Goal: Communication & Community: Answer question/provide support

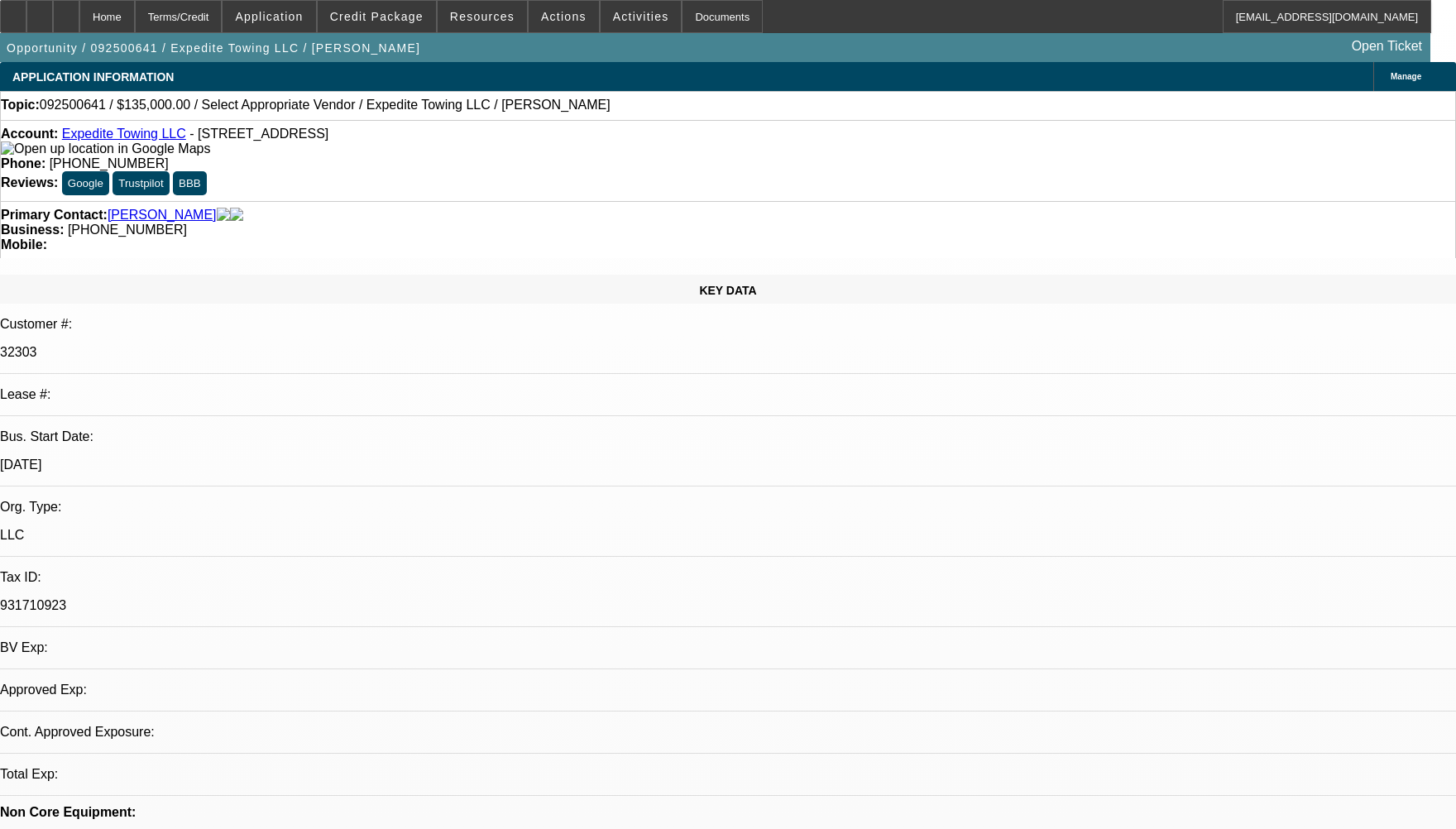
select select "0"
select select "2"
select select "0.1"
select select "1"
select select "2"
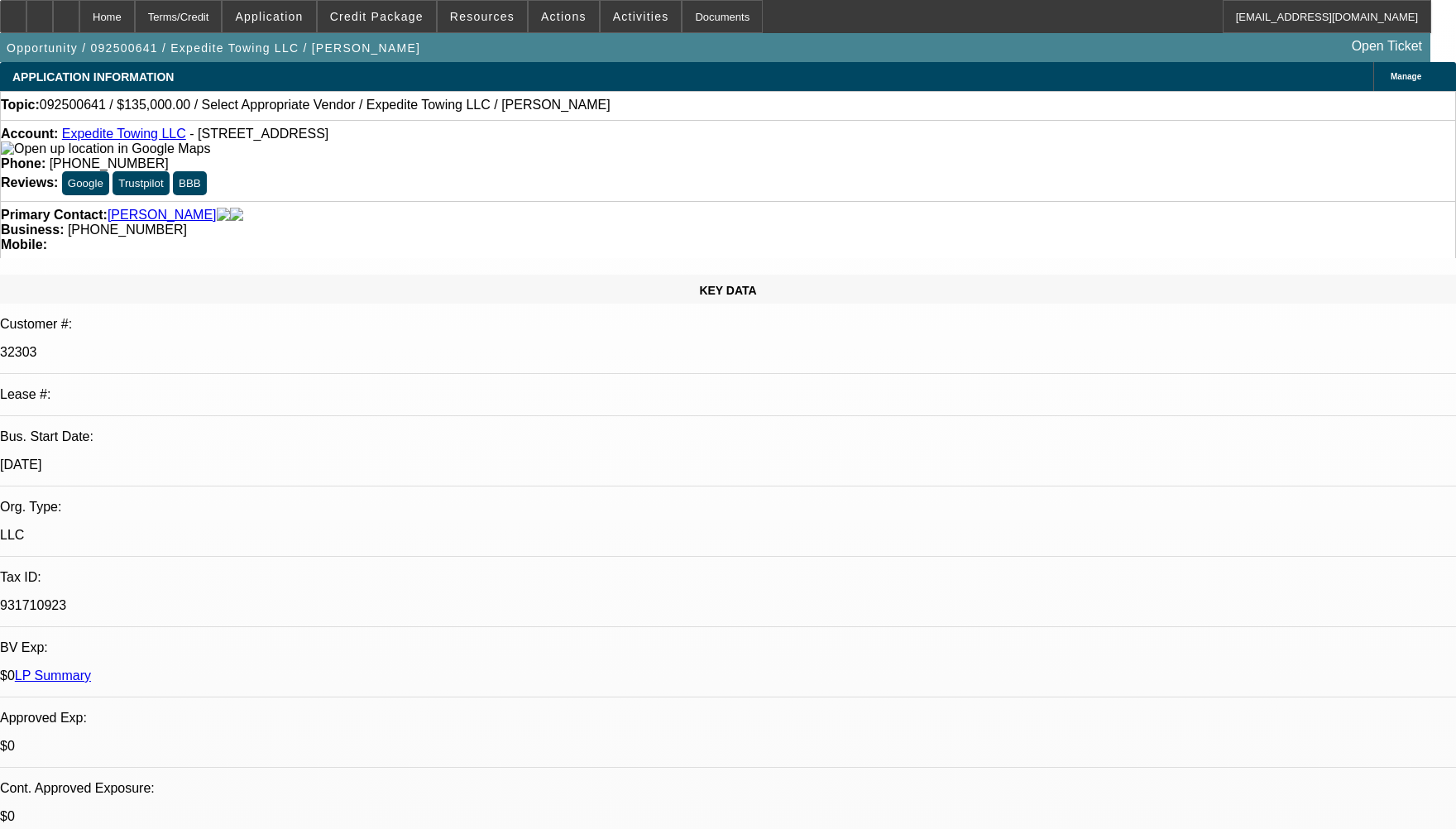
select select "4"
radio input "true"
type textarea "CUSTOMER HAD 1 ACCOUNT HE HAS PAID OFF EARLY, WHEN IT WAS ACTIVE CUSTOMER HAD P…"
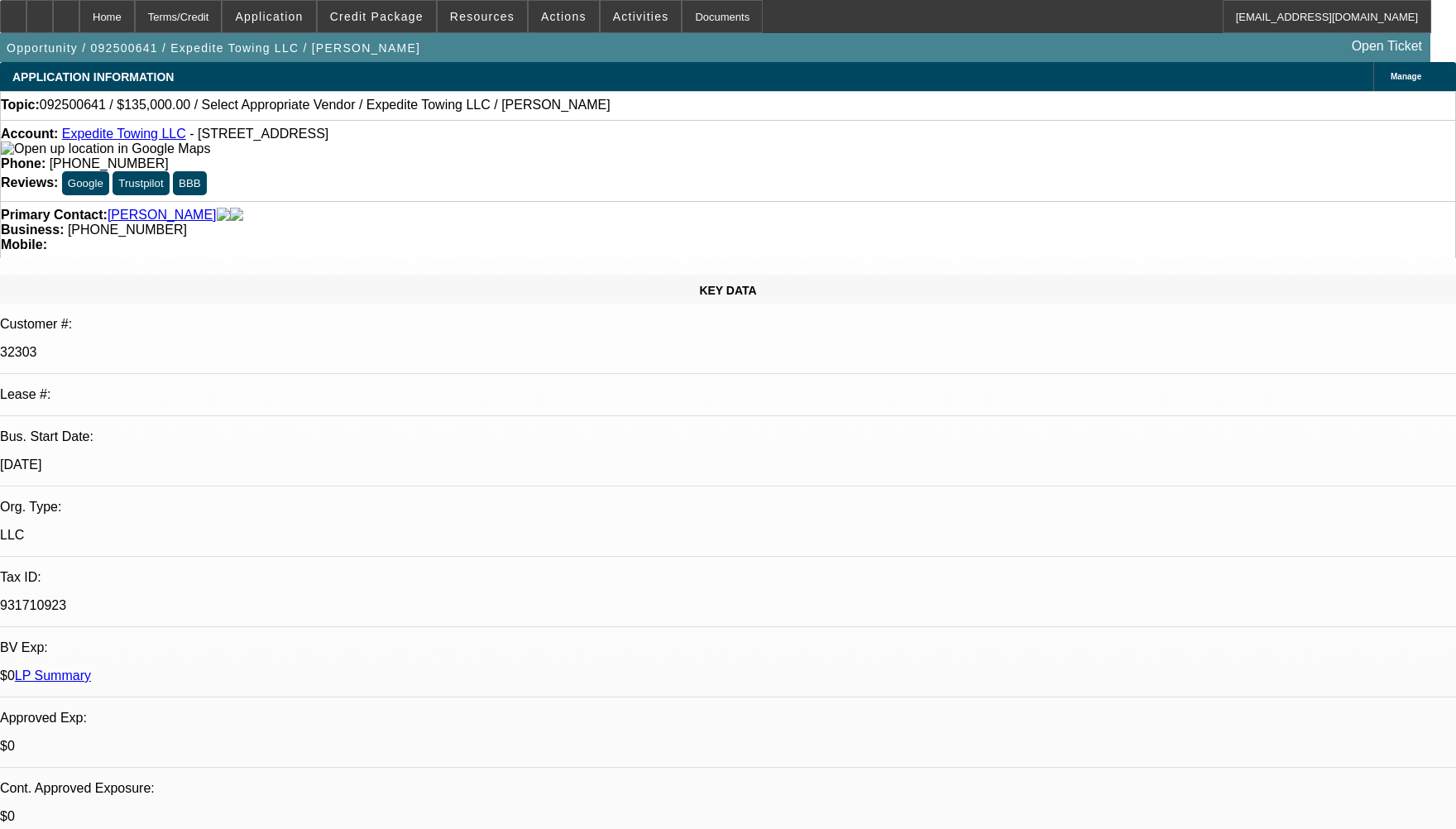
radio input "true"
